Goal: Transaction & Acquisition: Purchase product/service

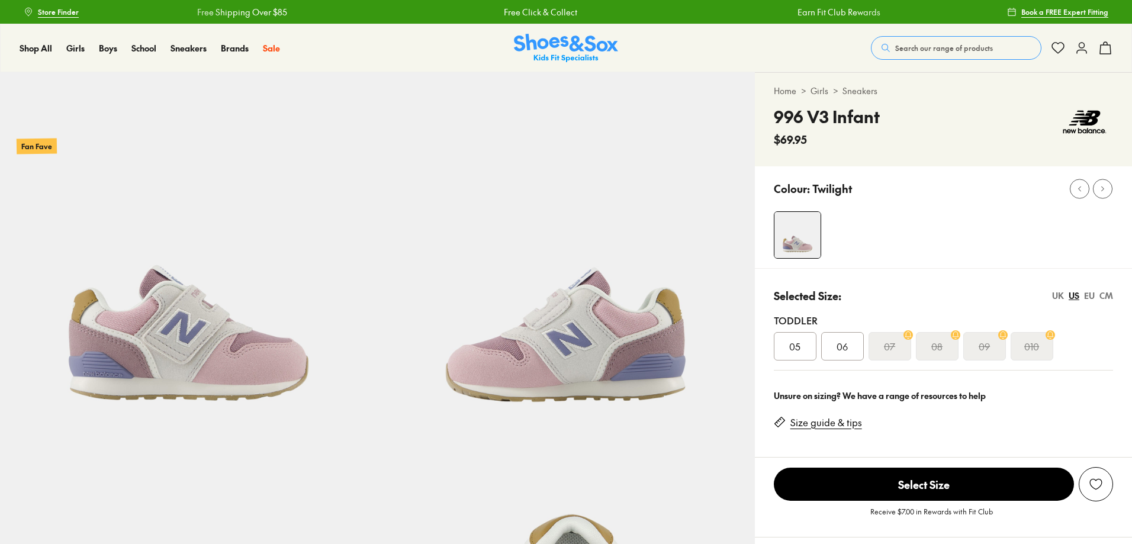
select select "*"
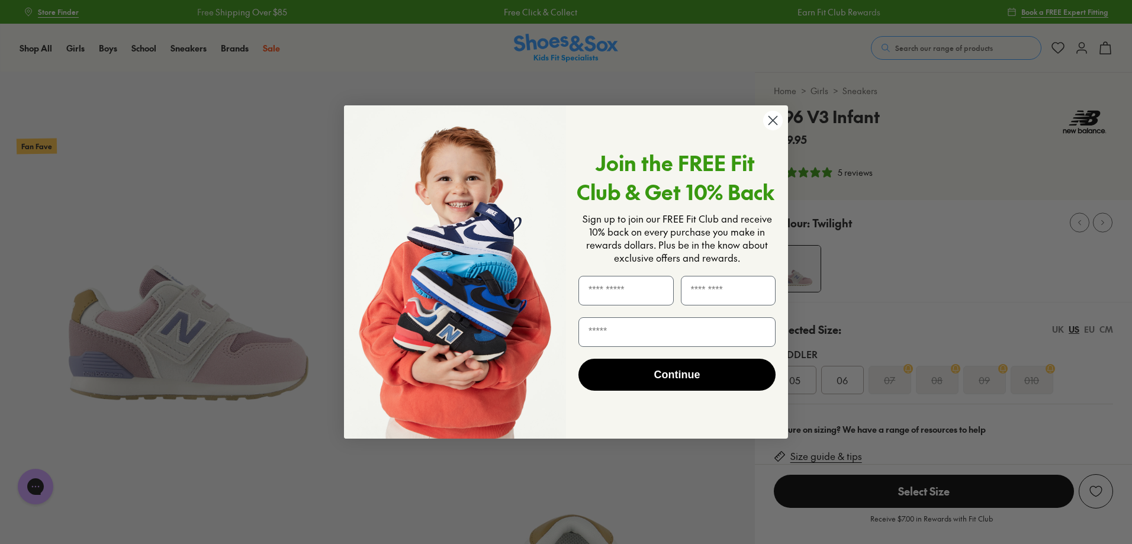
click at [609, 117] on form "Join the FREE Fit Club & Get 10% Back Sign up to join our FREE Fit Club and rec…" at bounding box center [566, 271] width 444 height 333
click at [775, 124] on circle "Close dialog" at bounding box center [773, 121] width 20 height 20
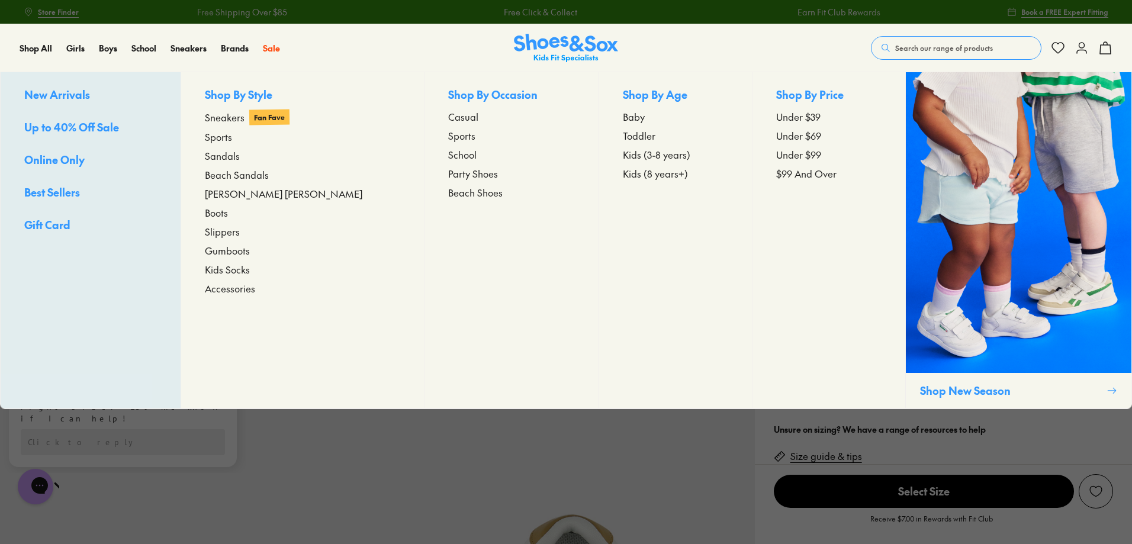
click at [623, 115] on span "Baby" at bounding box center [634, 117] width 22 height 14
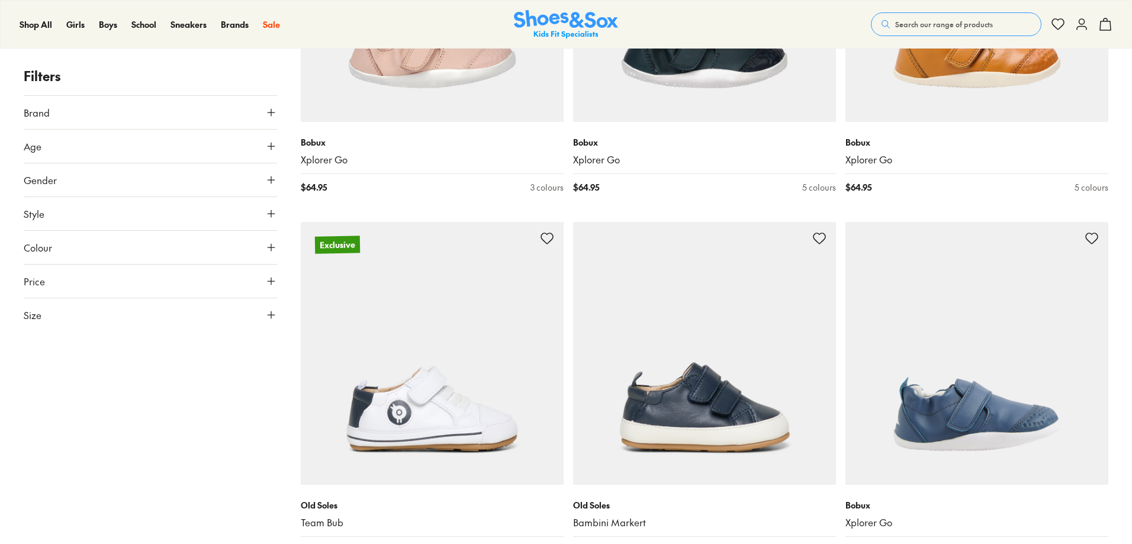
scroll to position [395, 0]
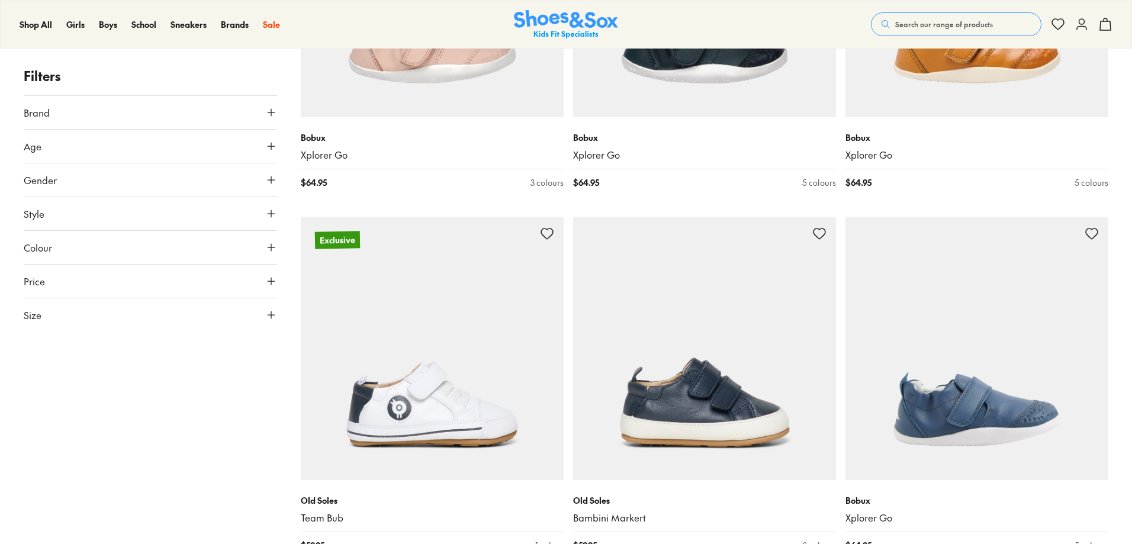
drag, startPoint x: 1132, startPoint y: 78, endPoint x: 1137, endPoint y: 86, distance: 9.3
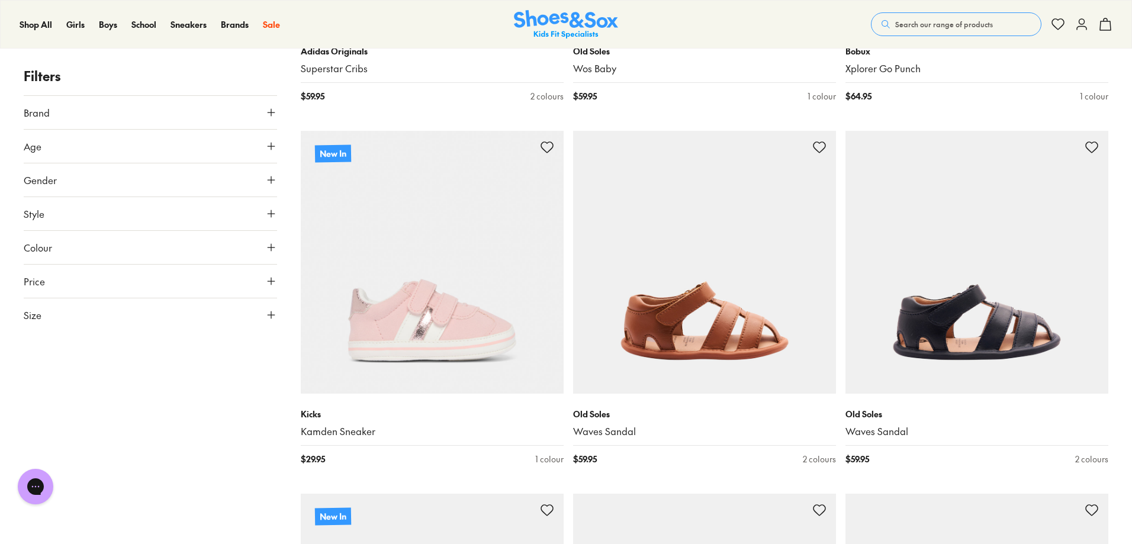
scroll to position [3039, 0]
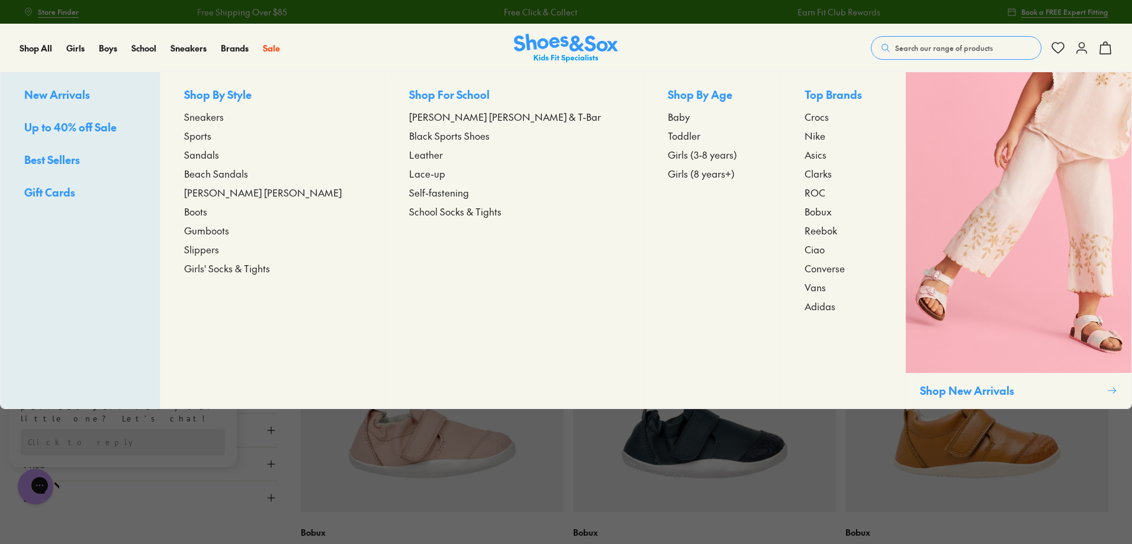
click at [668, 138] on span "Toddler" at bounding box center [684, 136] width 33 height 14
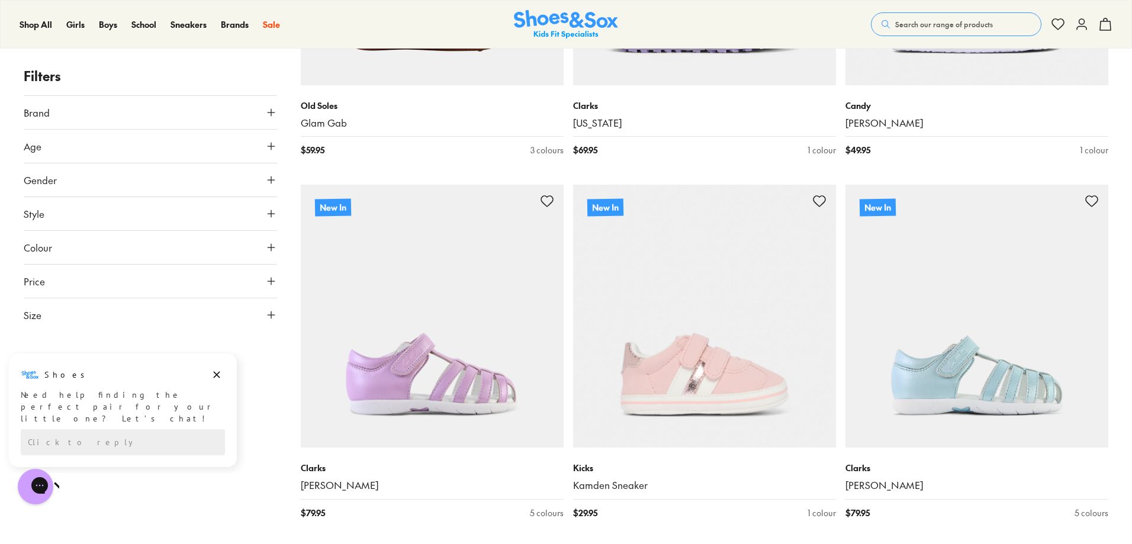
scroll to position [7323, 0]
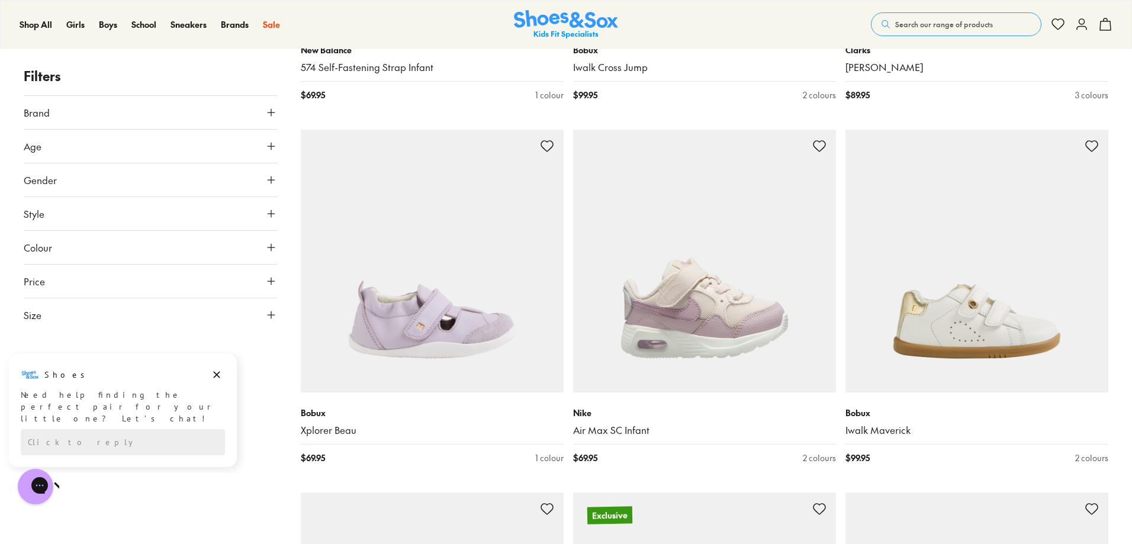
scroll to position [9588, 0]
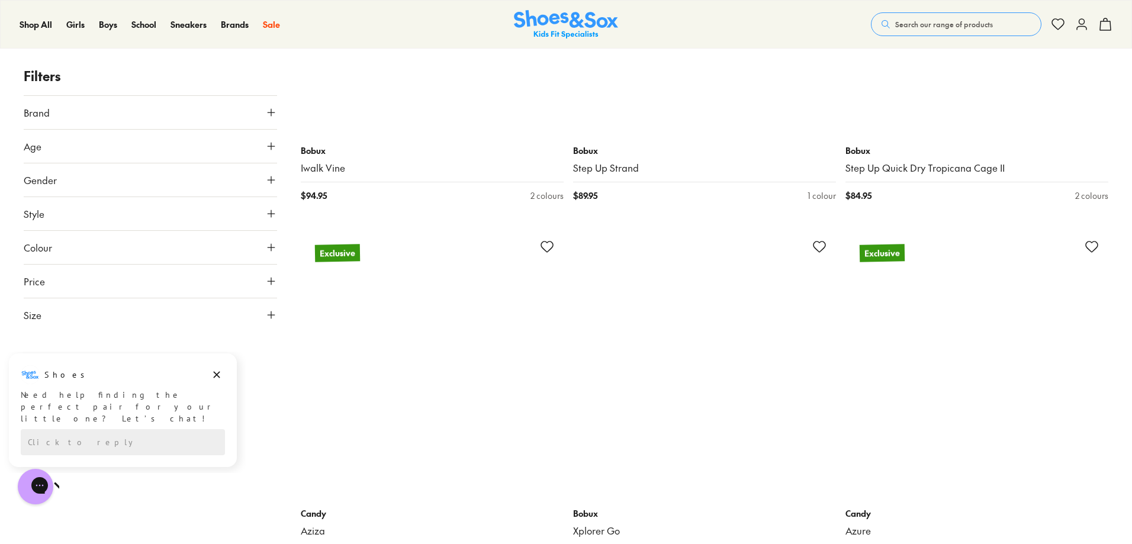
scroll to position [13494, 0]
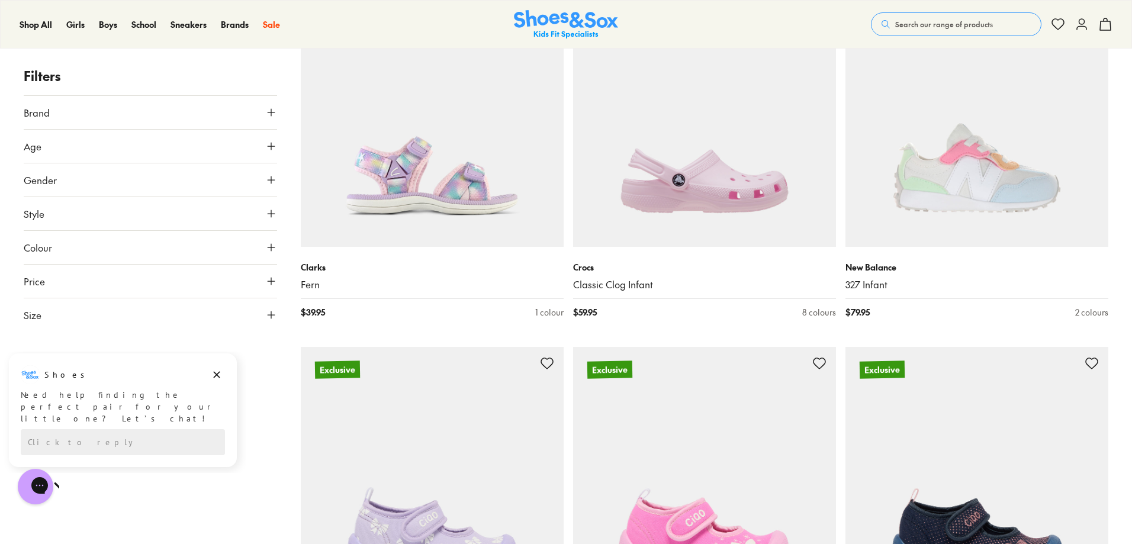
scroll to position [18065, 0]
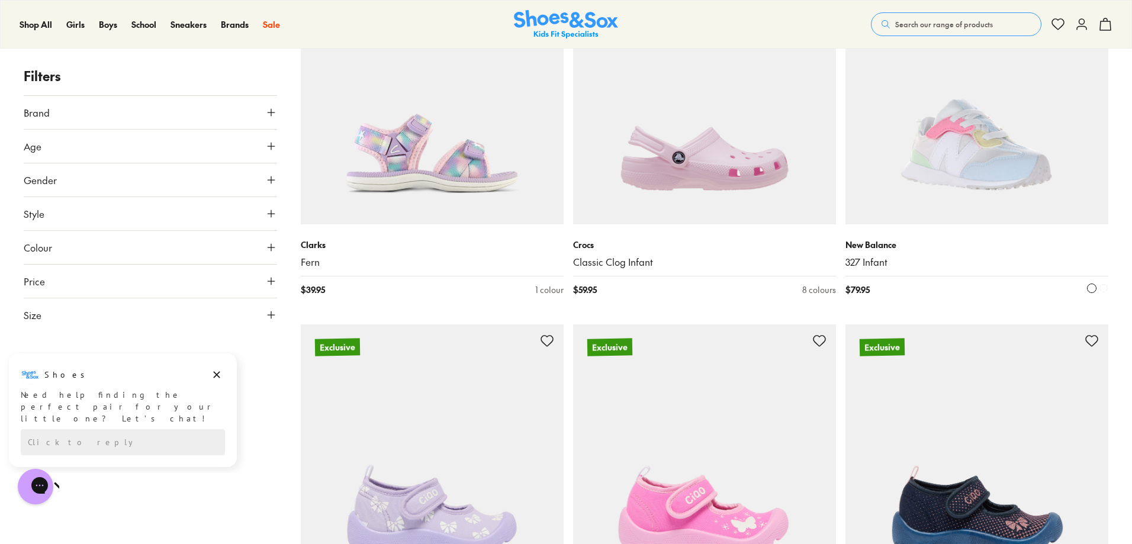
click at [977, 173] on img at bounding box center [977, 93] width 263 height 263
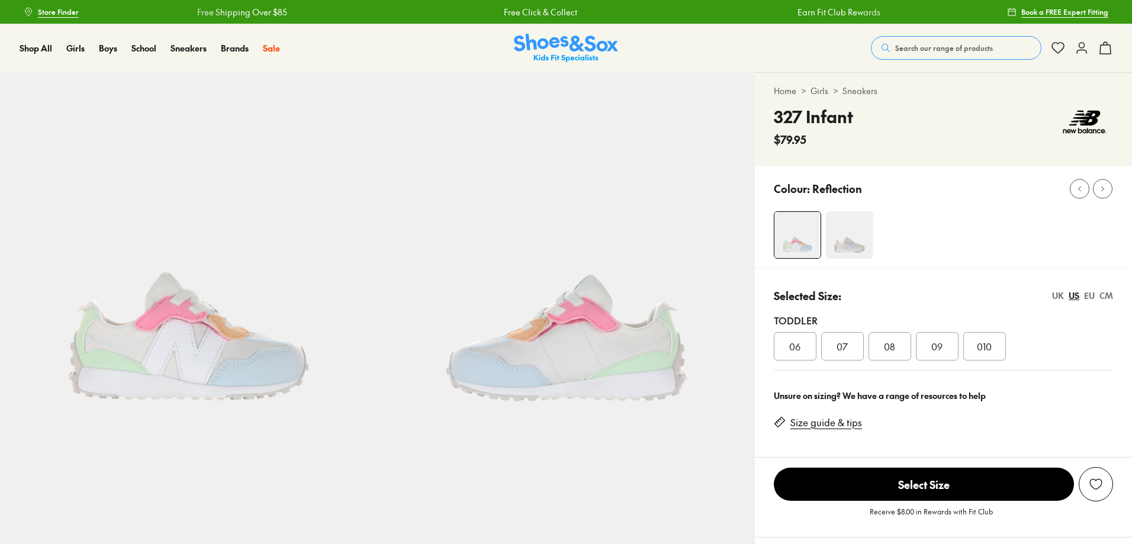
select select "*"
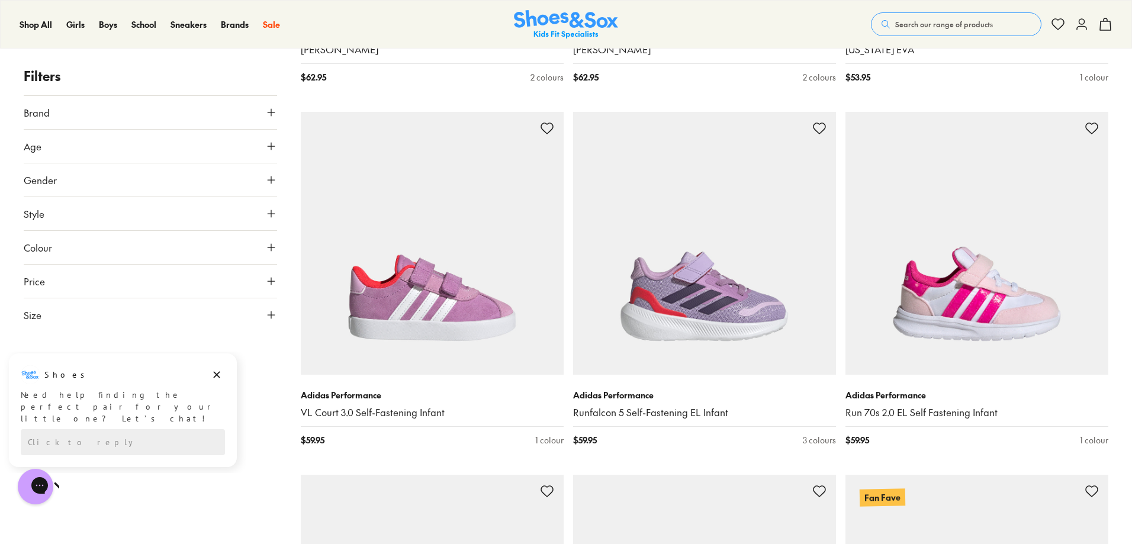
scroll to position [5642, 0]
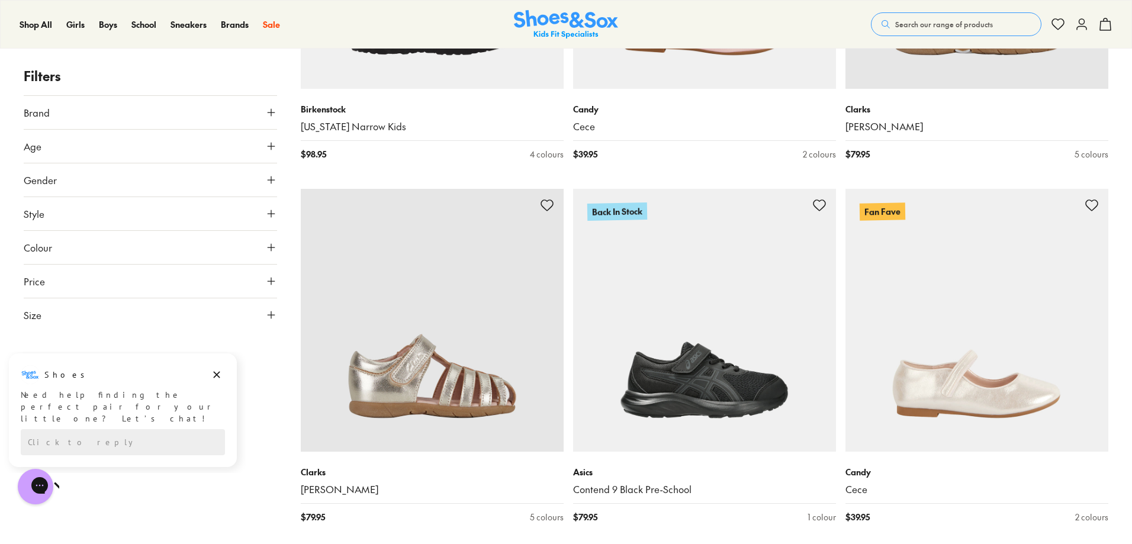
scroll to position [9979, 0]
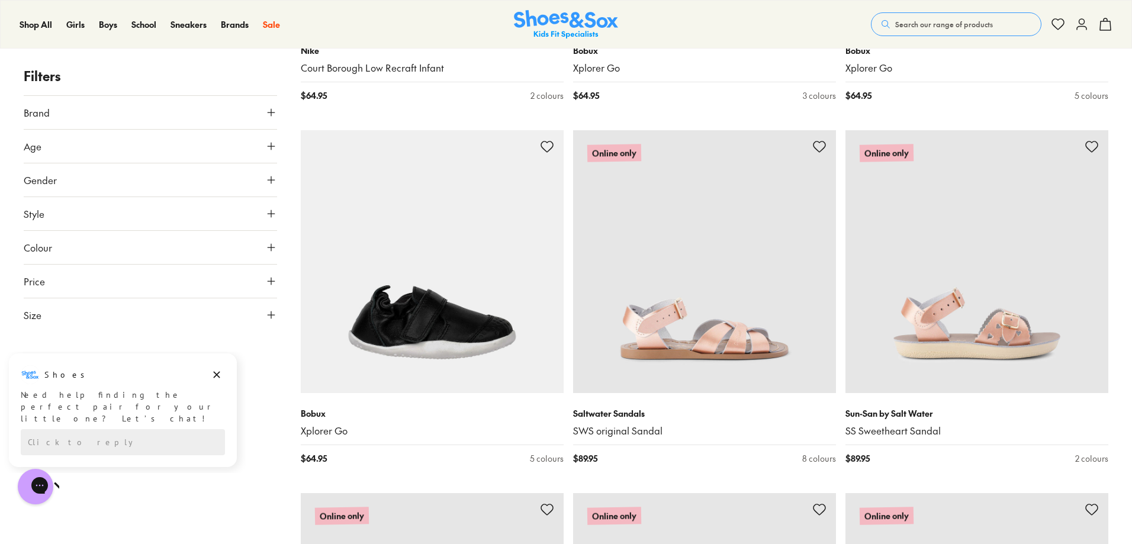
scroll to position [13254, 0]
